Goal: Check status: Check status

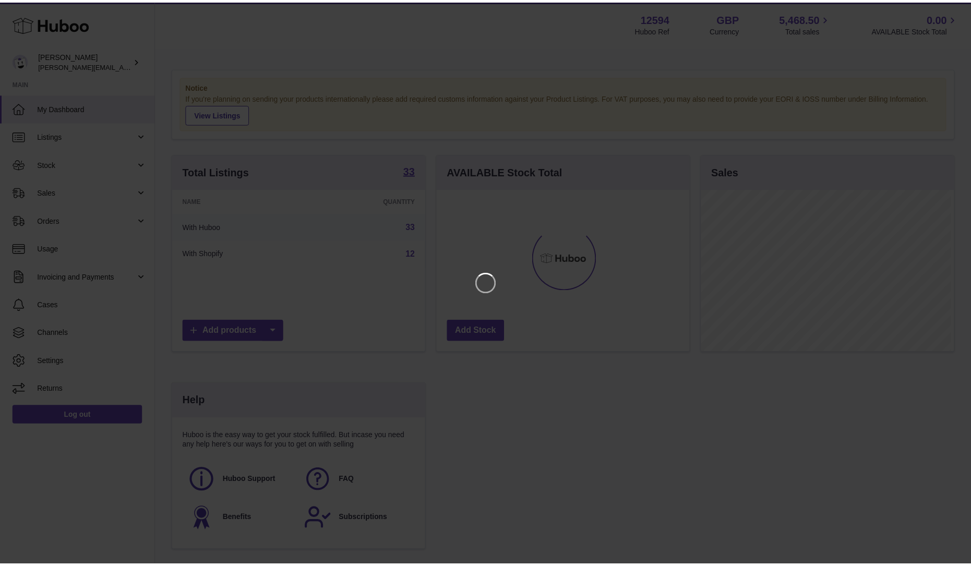
scroll to position [163, 256]
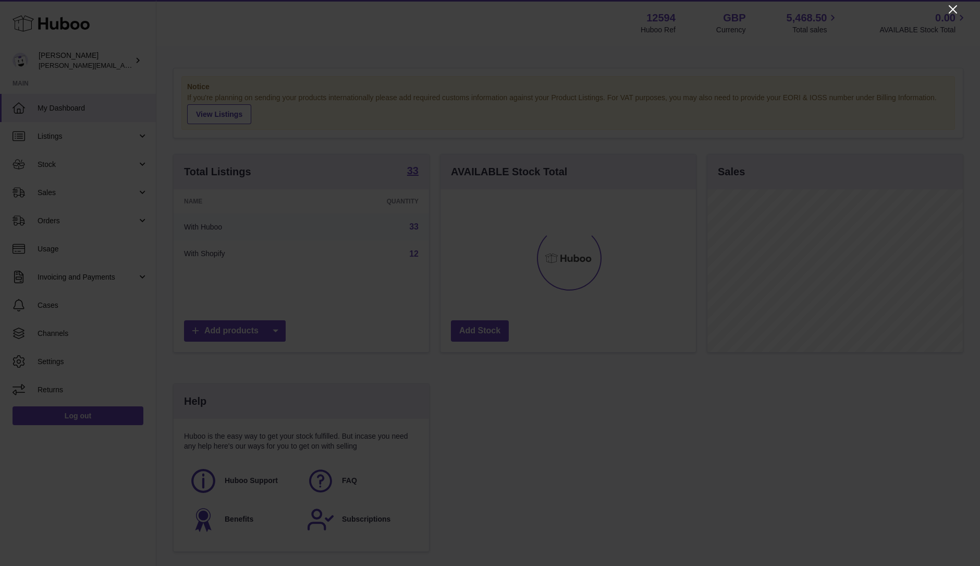
click at [954, 7] on icon "Close" at bounding box center [953, 9] width 13 height 13
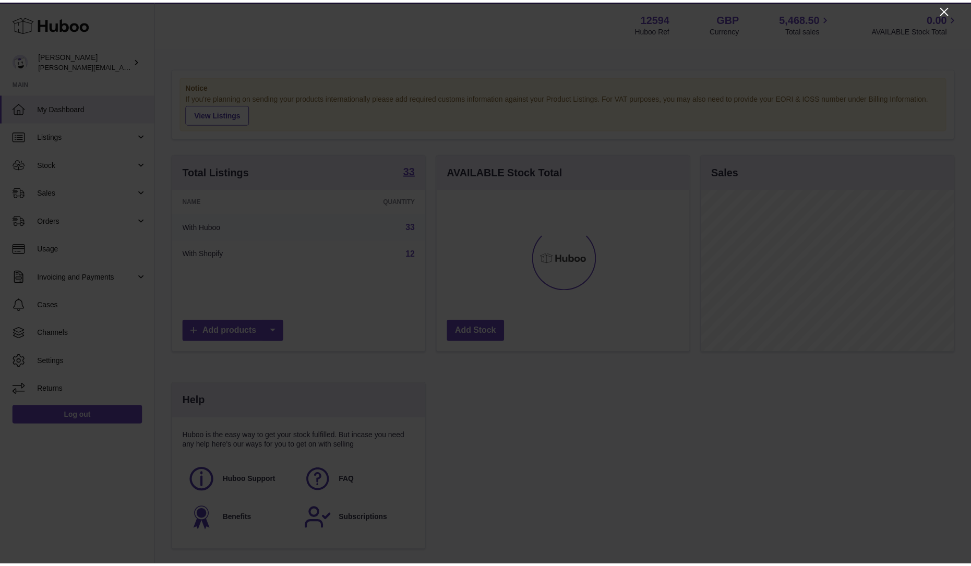
scroll to position [521334, 521243]
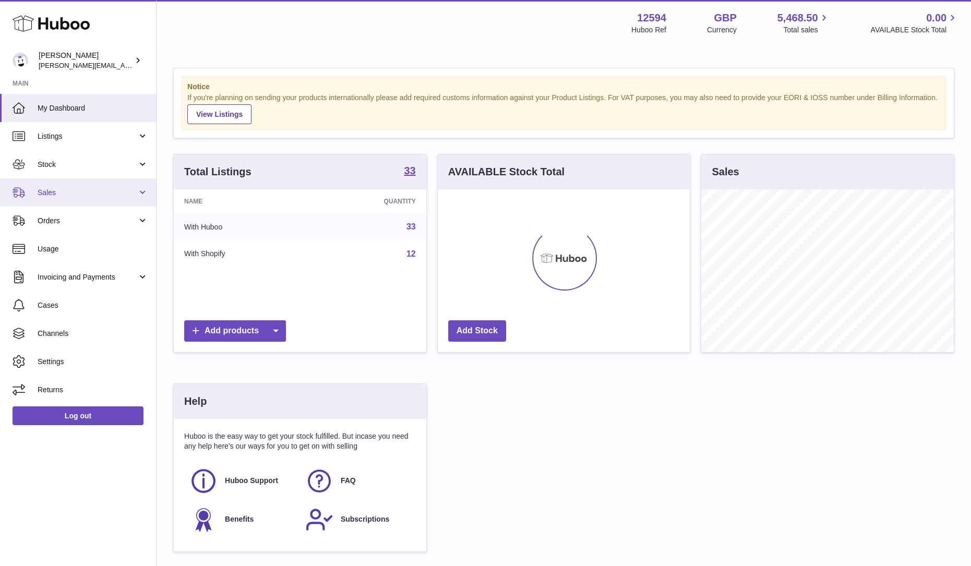
click at [79, 190] on span "Sales" at bounding box center [88, 193] width 100 height 10
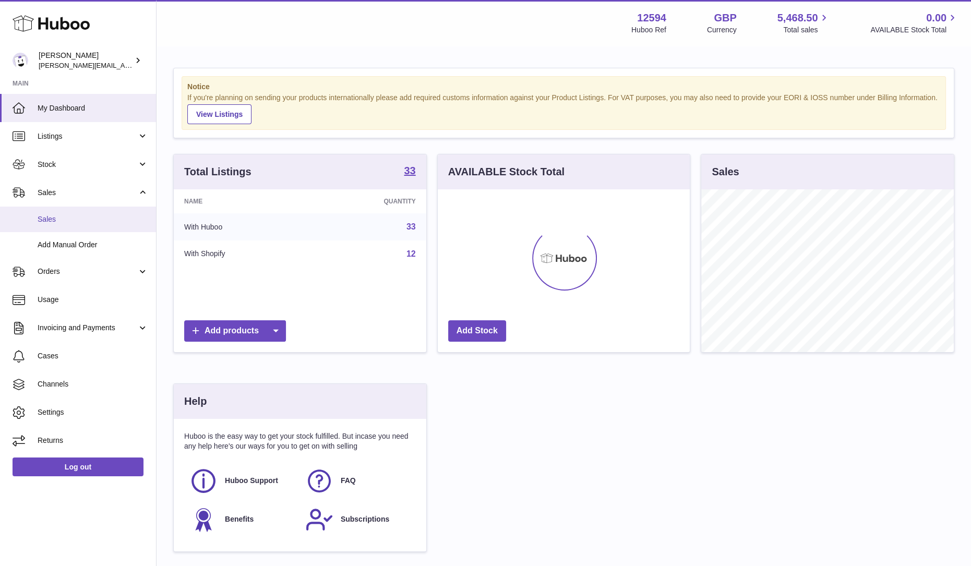
click at [43, 223] on span "Sales" at bounding box center [93, 219] width 111 height 10
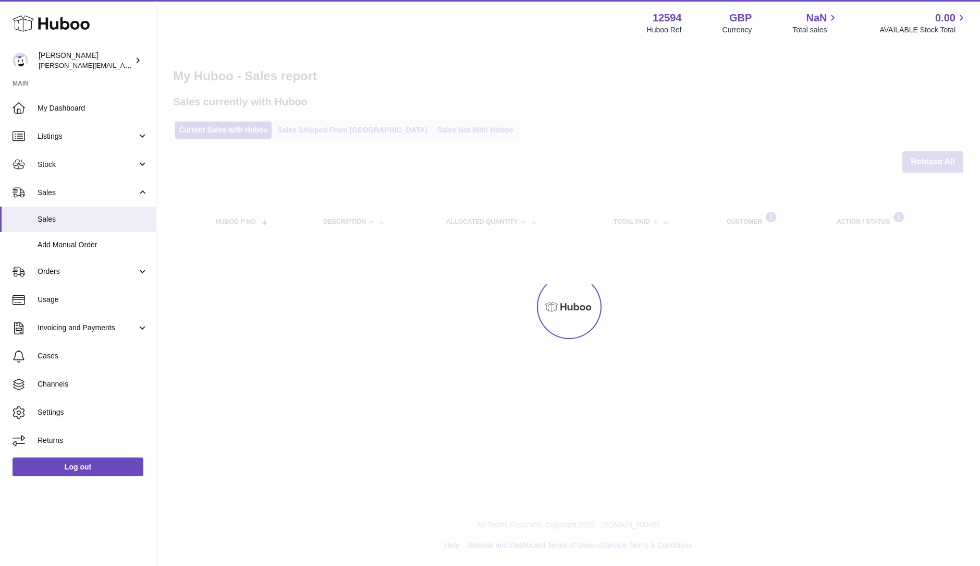
click at [261, 272] on div at bounding box center [568, 306] width 824 height 519
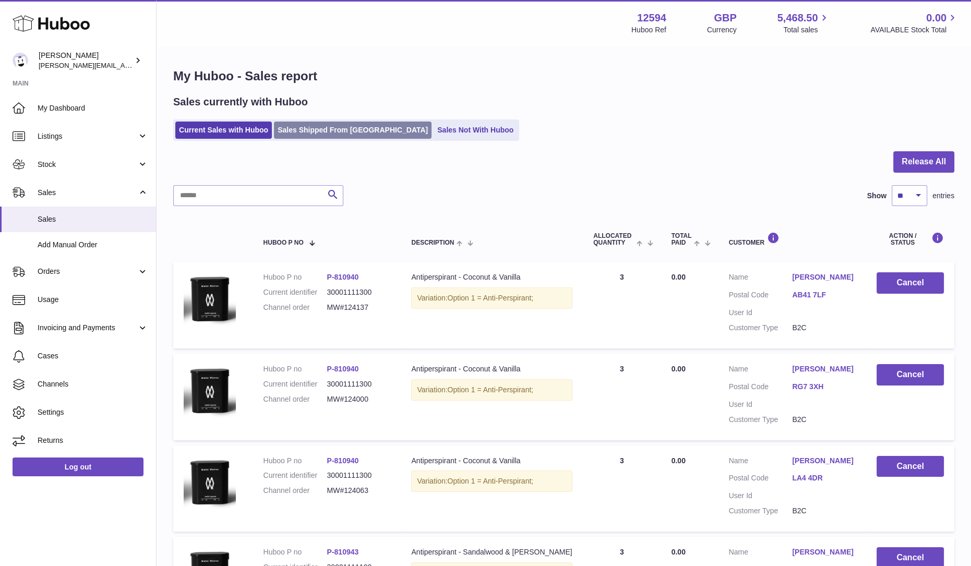
click at [305, 130] on link "Sales Shipped From [GEOGRAPHIC_DATA]" at bounding box center [352, 130] width 157 height 17
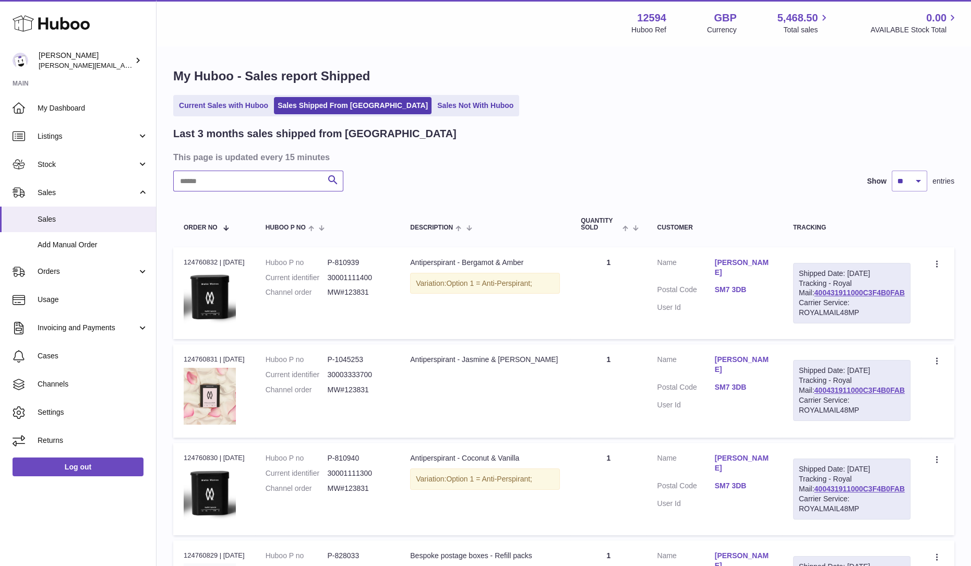
click at [268, 185] on input "text" at bounding box center [258, 181] width 170 height 21
type input "******"
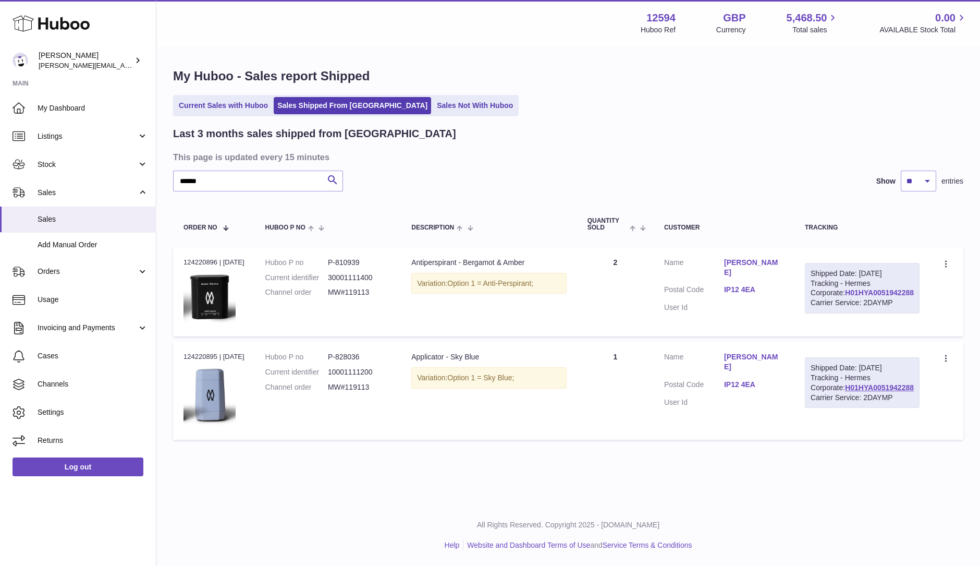
click at [902, 297] on link "H01HYA0051942288" at bounding box center [879, 292] width 69 height 8
